Goal: Check status: Check status

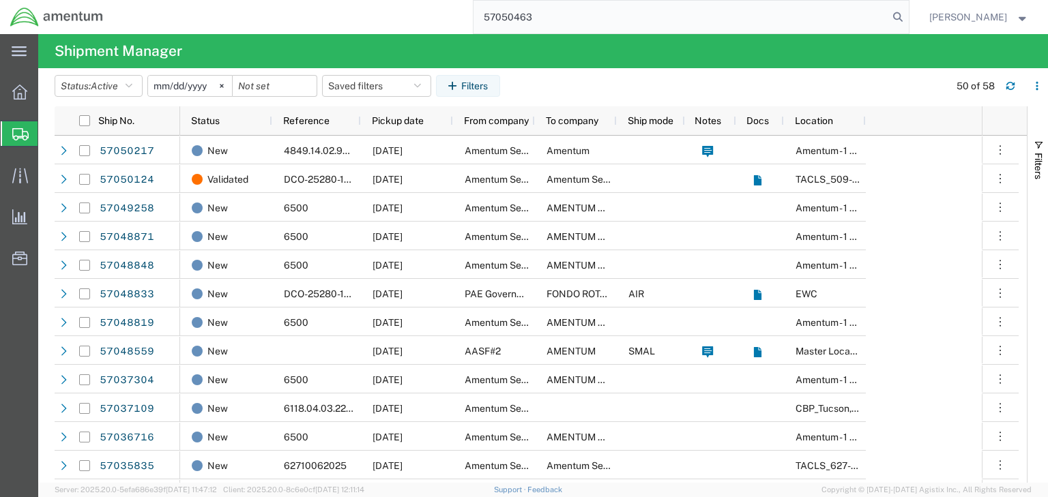
type input "57050463"
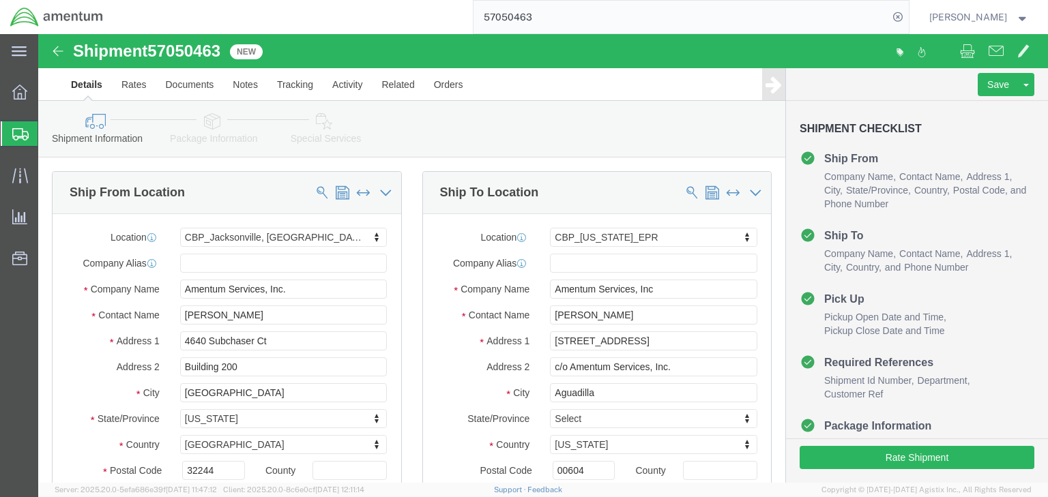
click icon
select select "49917"
select select "49933"
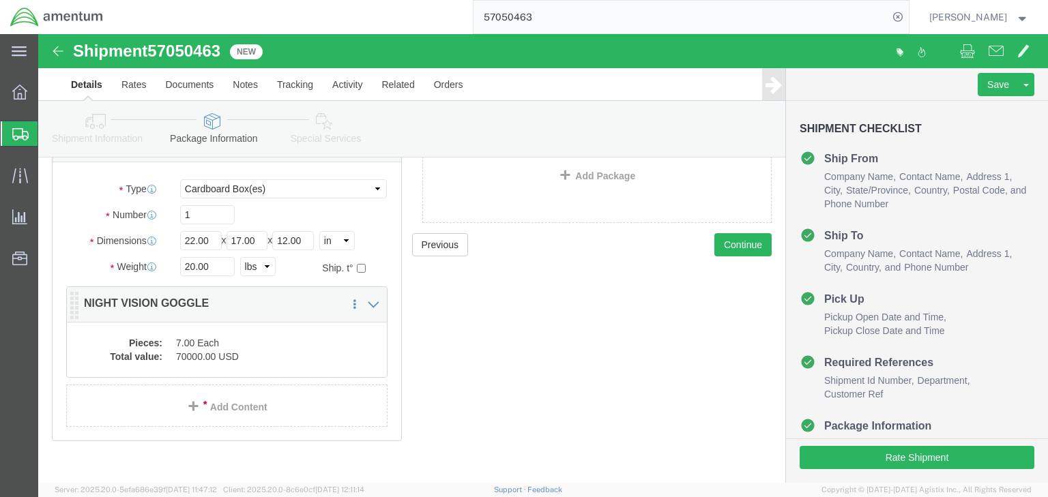
scroll to position [123, 0]
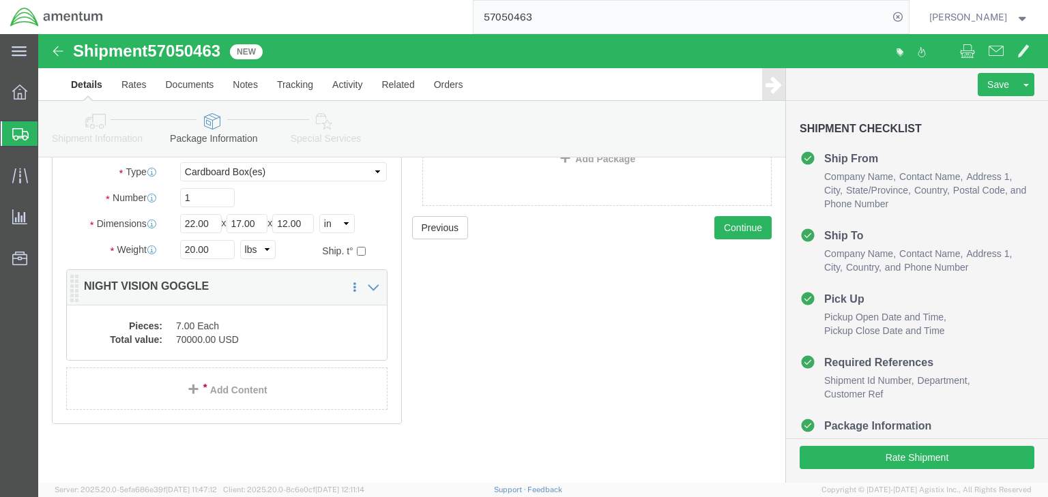
click div "Pieces: 7.00 Each Total value: 70000.00 USD"
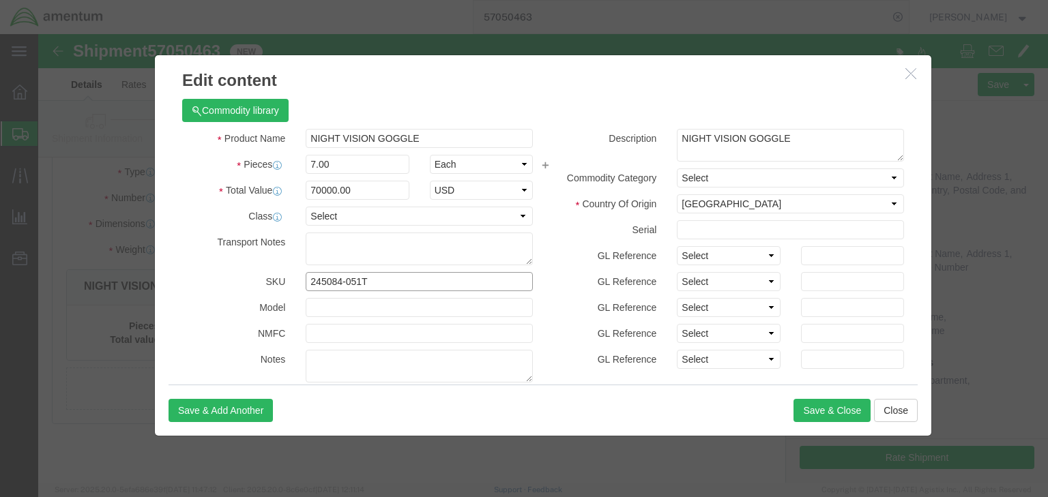
drag, startPoint x: 346, startPoint y: 250, endPoint x: 197, endPoint y: 246, distance: 149.4
click div "SKU 245084-051T"
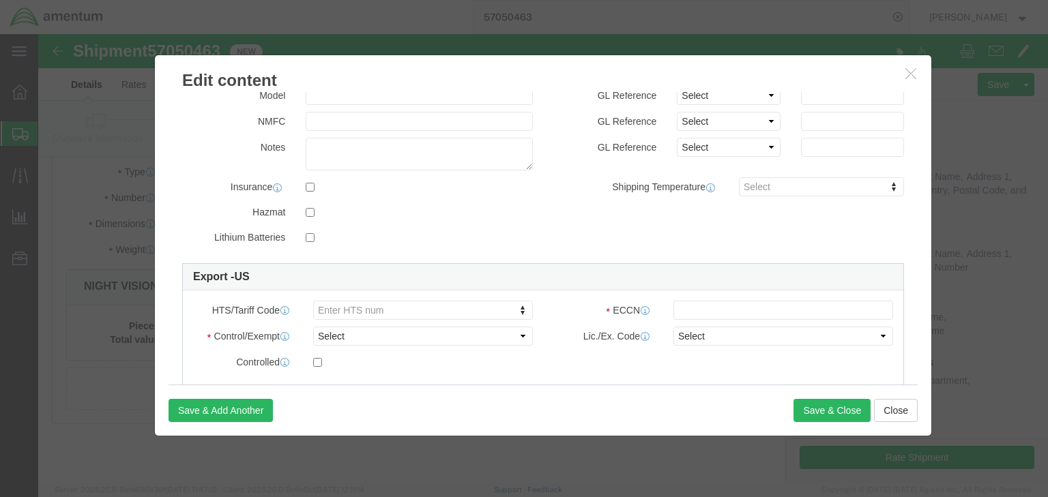
scroll to position [327, 0]
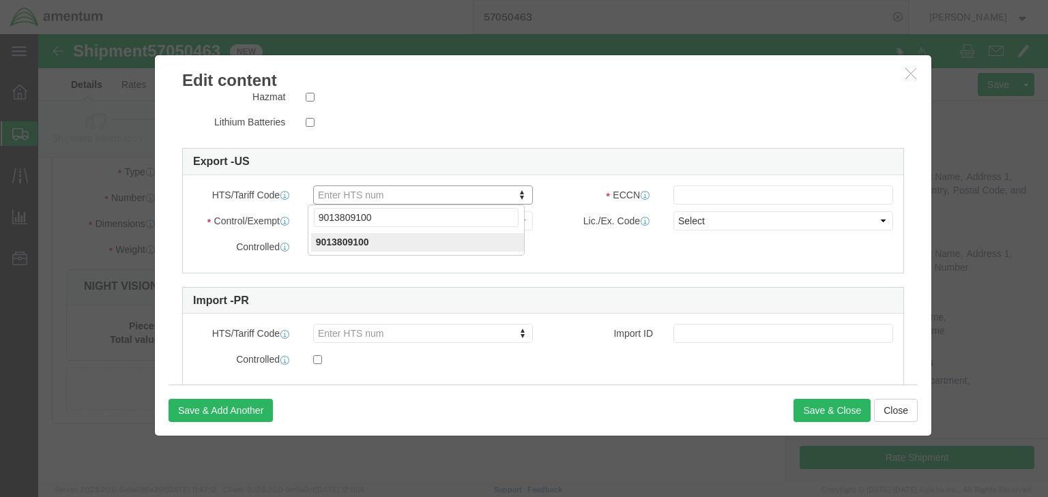
type input "9013809100"
click input "text"
paste input "XII(c)(1)"
type input "XII(c)(1)"
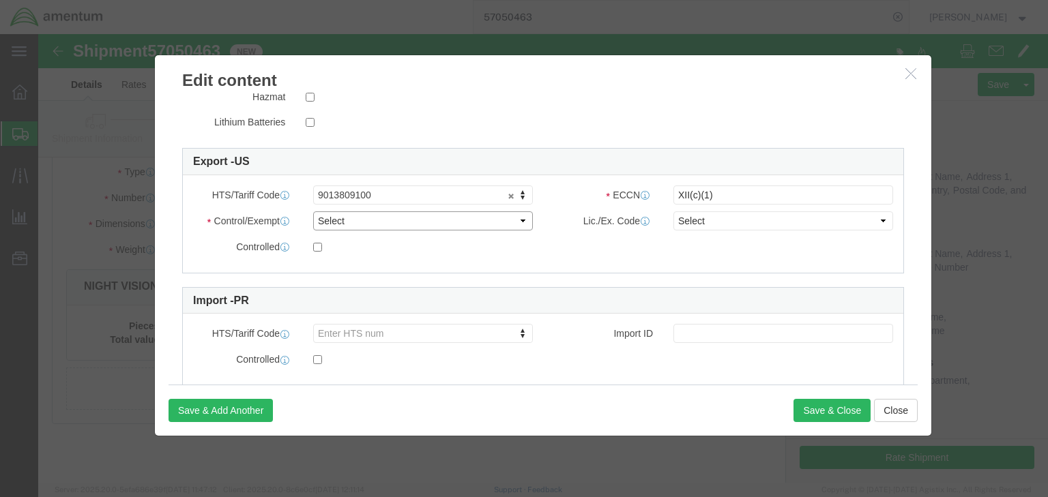
click select "Select ATF BIS DEA EPA FDA FTR ITAR OFAC Other (OPA)"
select select "ITAR"
click select "Select ATF BIS DEA EPA FDA FTR ITAR OFAC Other (OPA)"
click select "Select 123.11B 123.12 123.13 123.16B1 123.16B2 123.16B3 123.16B4 123.16B5 123.1…"
select select "123.12"
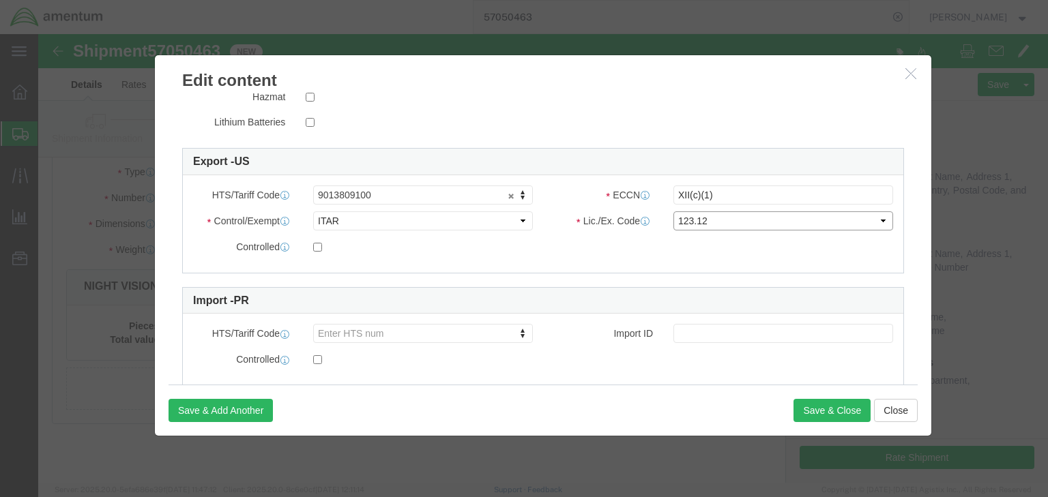
click select "Select 123.11B 123.12 123.13 123.16B1 123.16B2 123.16B3 123.16B4 123.16B5 123.1…"
click input "checkbox"
checkbox input "true"
click button "Save & Close"
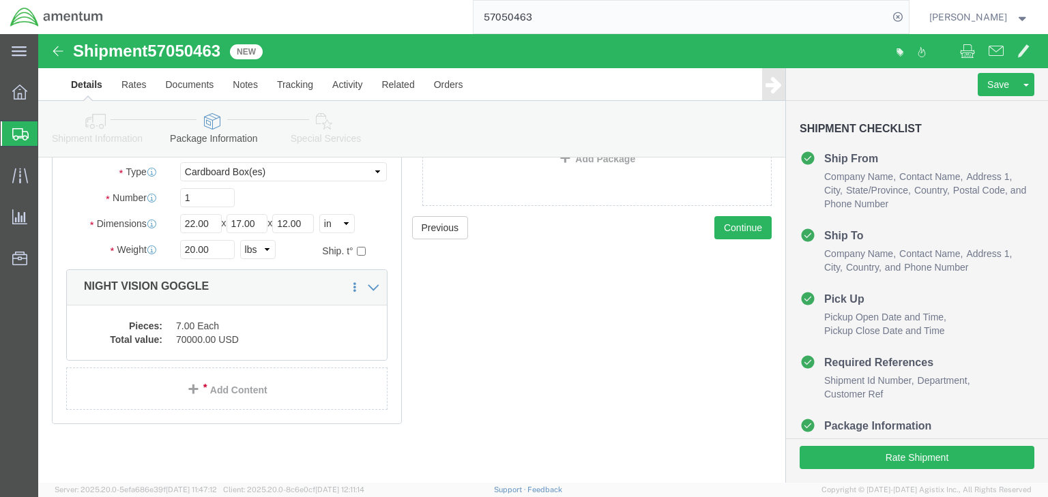
click icon
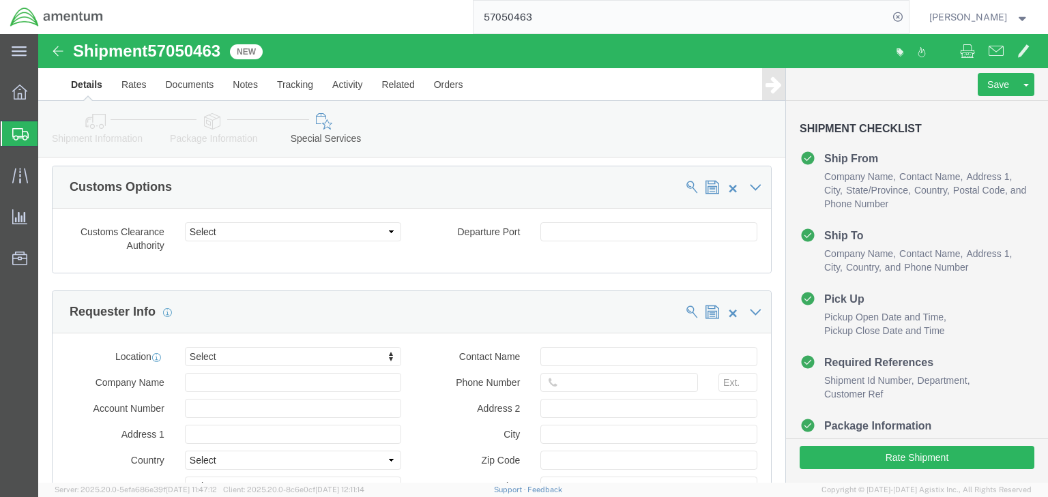
scroll to position [997, 0]
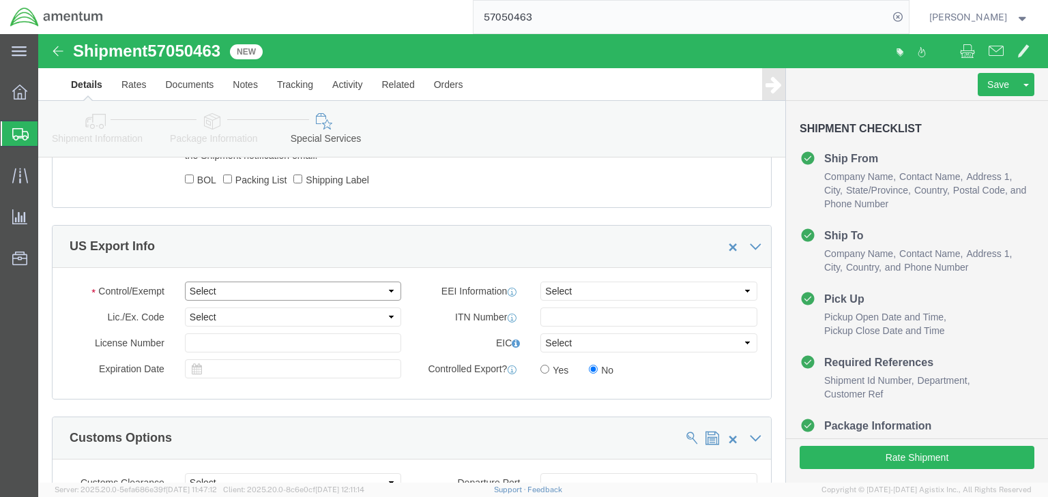
click select "Select ATF BIS DEA EPA FDA FTR ITAR OFAC Other (OPA)"
select select "ITAR"
click select "Select ATF BIS DEA EPA FDA FTR ITAR OFAC Other (OPA)"
click select "Select 123.11B 123.12 123.13 123.16B1 123.16B2 123.16B3 123.16B4 123.16B5 123.1…"
select select "123.12"
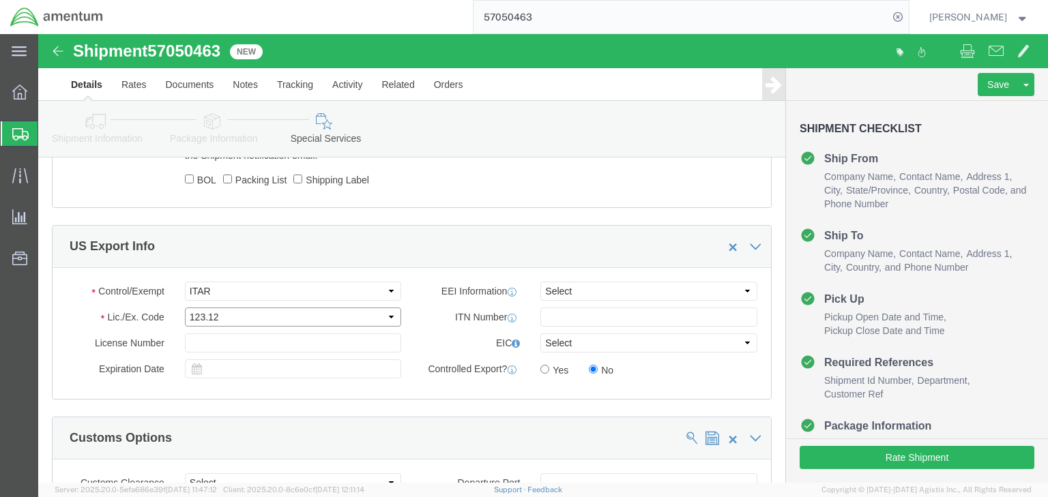
click select "Select 123.11B 123.12 123.13 123.16B1 123.16B2 123.16B3 123.16B4 123.16B5 123.1…"
click select "Select AES-Direct EEI Carrier File EEI EEI Exempt"
select select "AESD"
click select "Select AES-Direct EEI Carrier File EEI EEI Exempt"
click input "Yes"
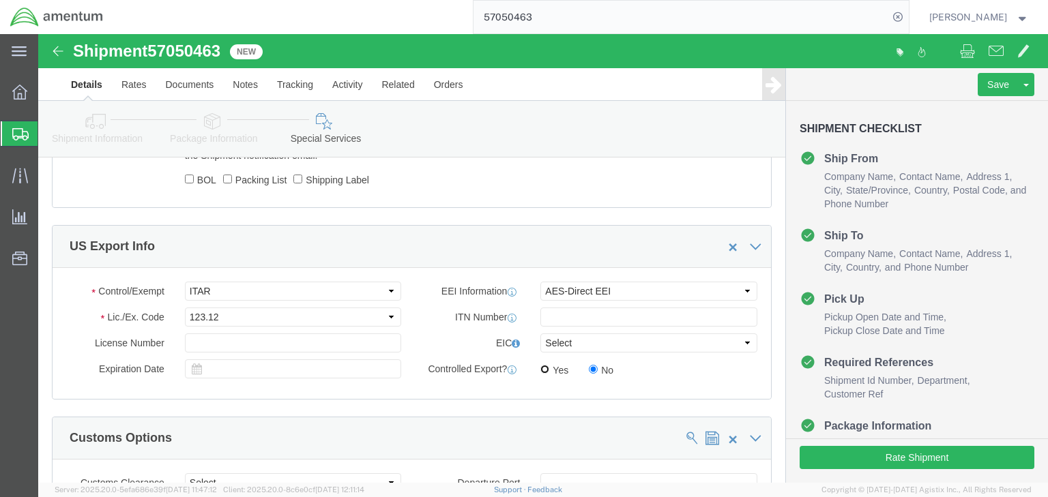
radio input "true"
click link "Package Information"
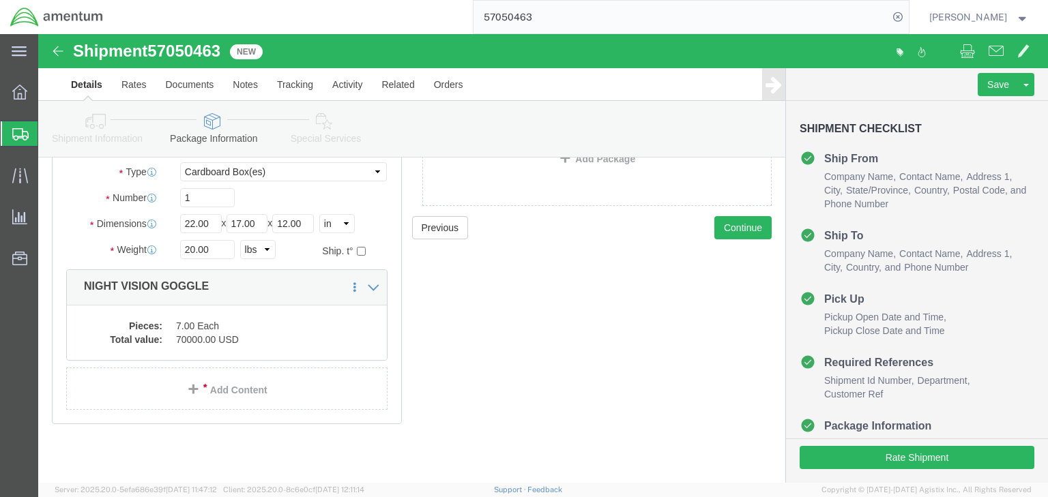
click icon
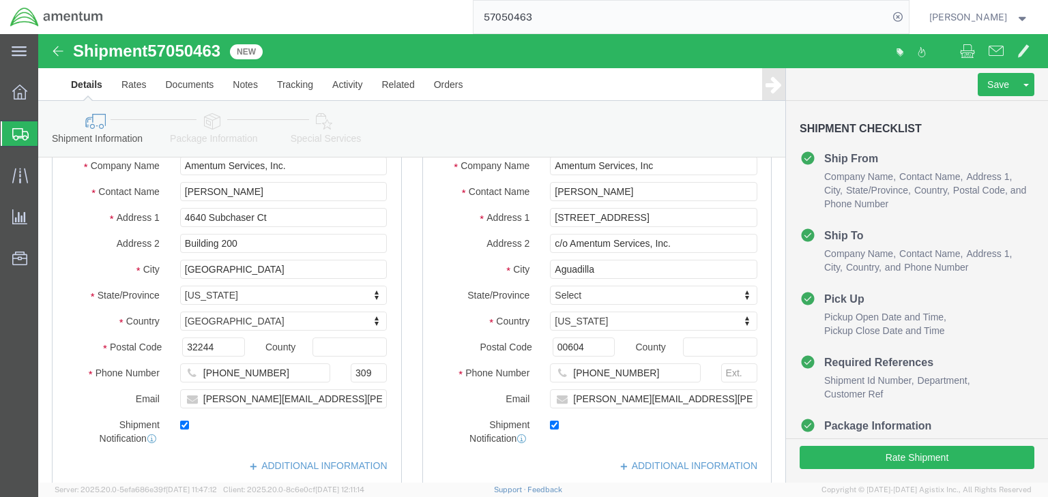
scroll to position [760, 0]
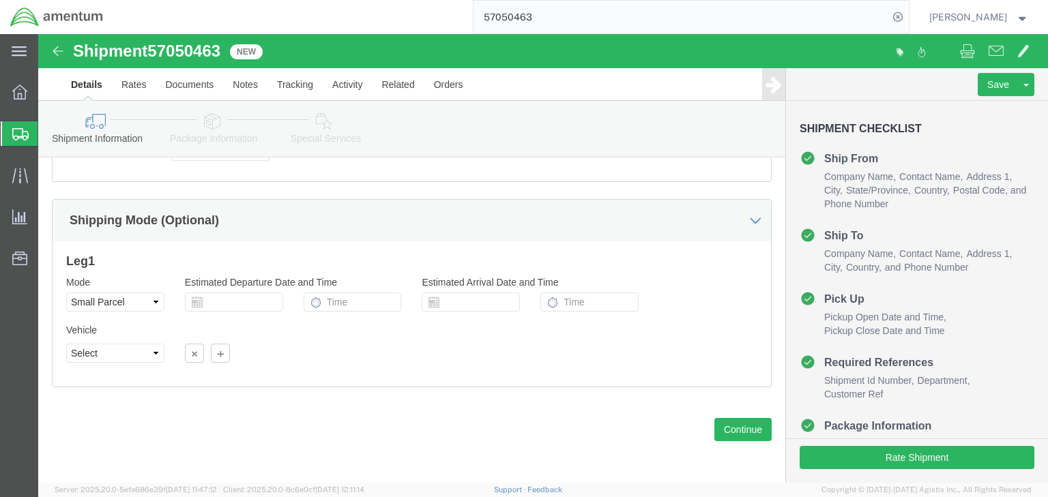
drag, startPoint x: 14, startPoint y: 130, endPoint x: 0, endPoint y: 196, distance: 67.7
click at [14, 130] on icon at bounding box center [20, 134] width 16 height 12
